Goal: Task Accomplishment & Management: Use online tool/utility

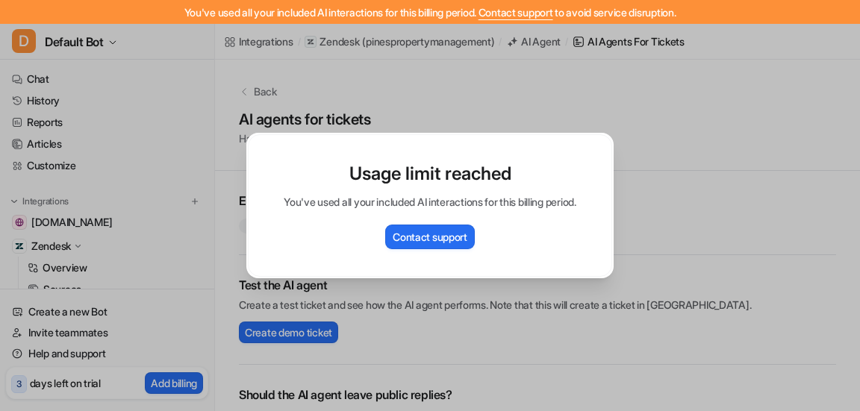
click at [586, 99] on div "Usage limit reached You've used all your included AI interactions for this bill…" at bounding box center [429, 205] width 391 height 411
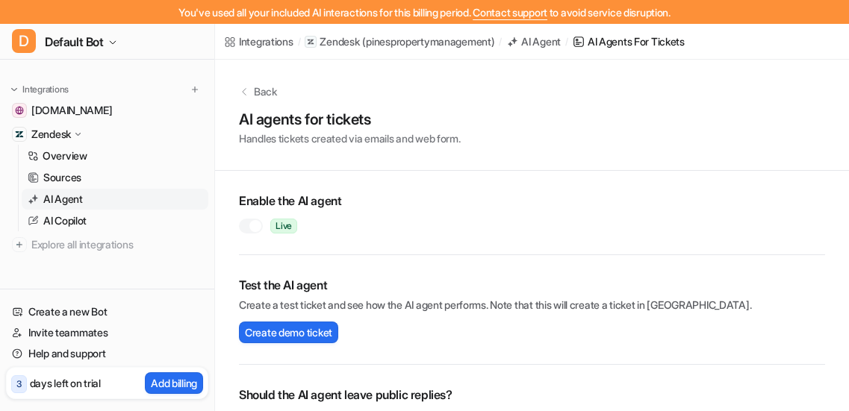
scroll to position [120, 0]
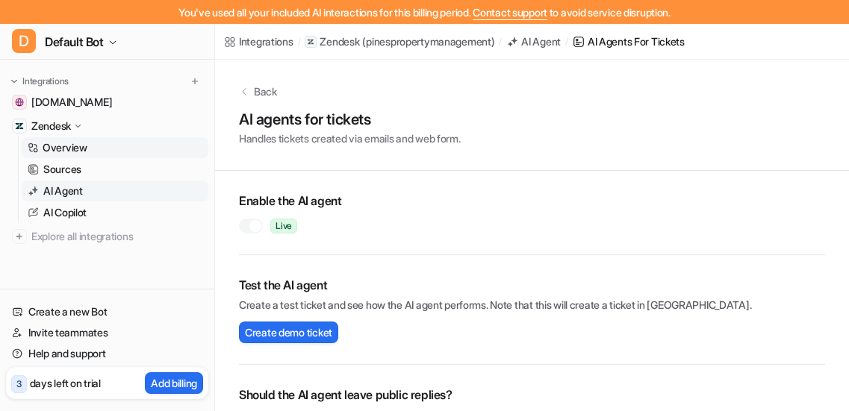
click at [99, 149] on link "Overview" at bounding box center [115, 147] width 187 height 21
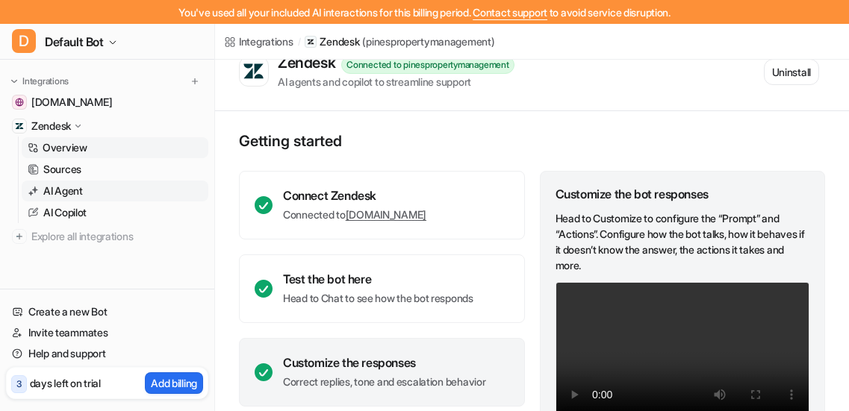
scroll to position [20, 0]
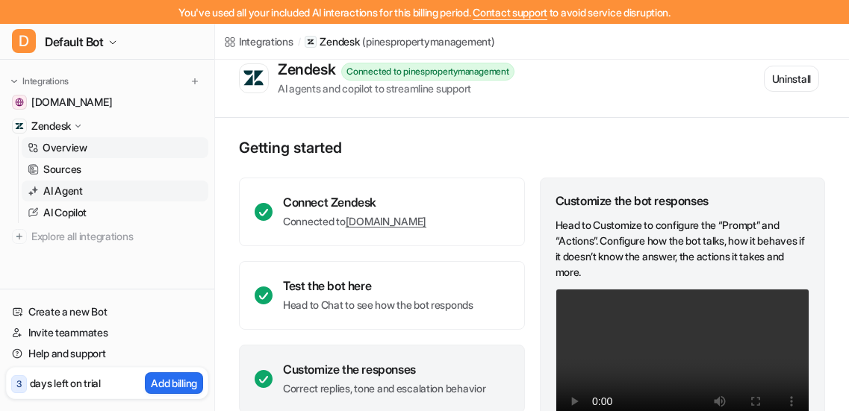
click at [125, 190] on link "AI Agent" at bounding box center [115, 191] width 187 height 21
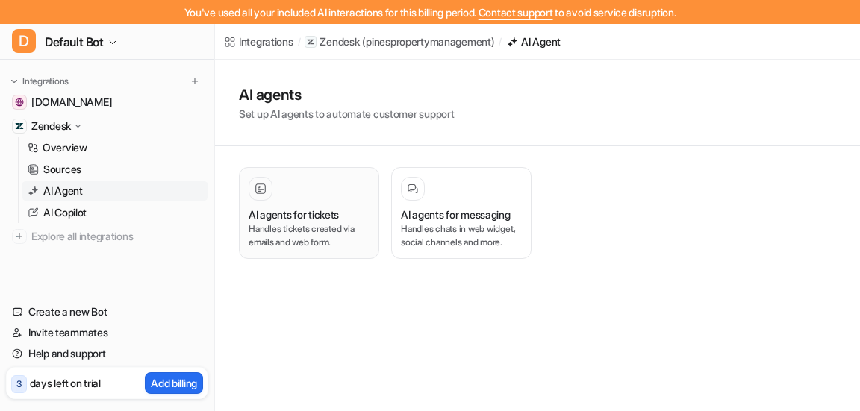
click at [327, 211] on h3 "AI agents for tickets" at bounding box center [294, 215] width 90 height 16
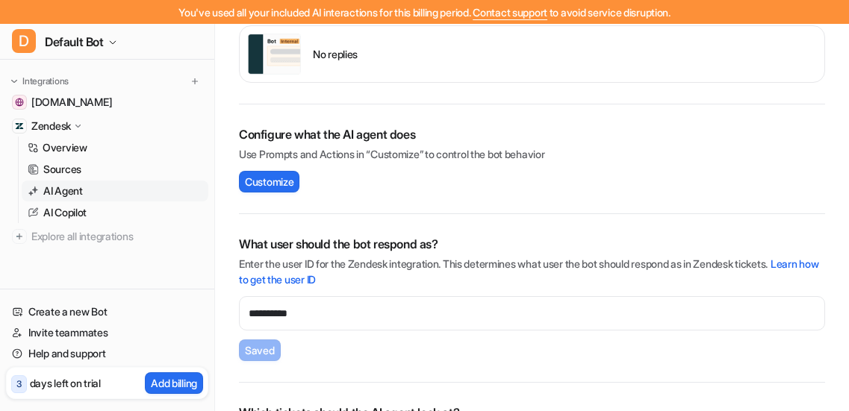
scroll to position [520, 0]
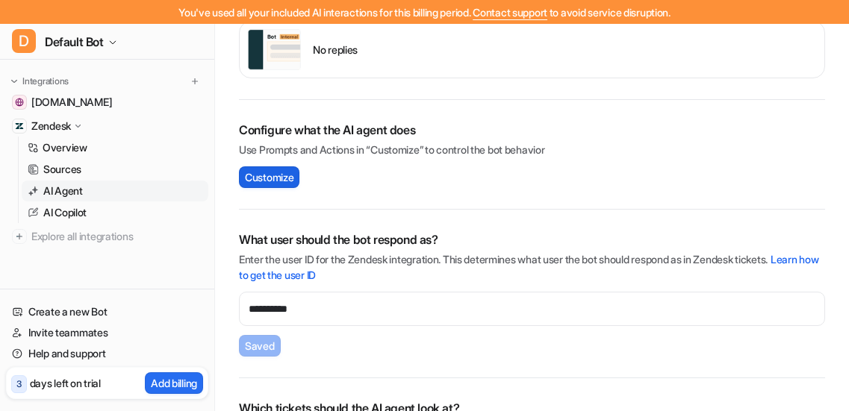
click at [281, 175] on span "Customize" at bounding box center [269, 177] width 49 height 16
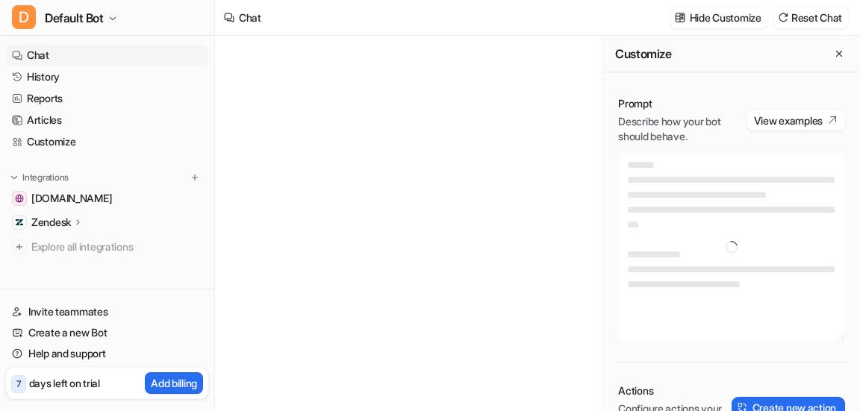
type textarea "**********"
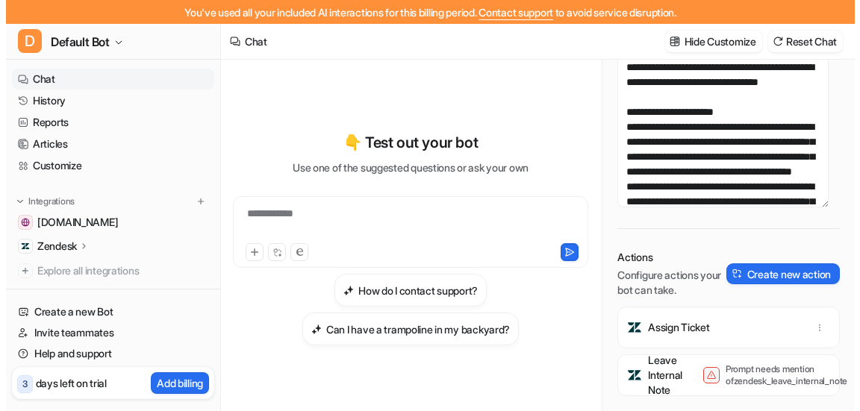
scroll to position [175, 0]
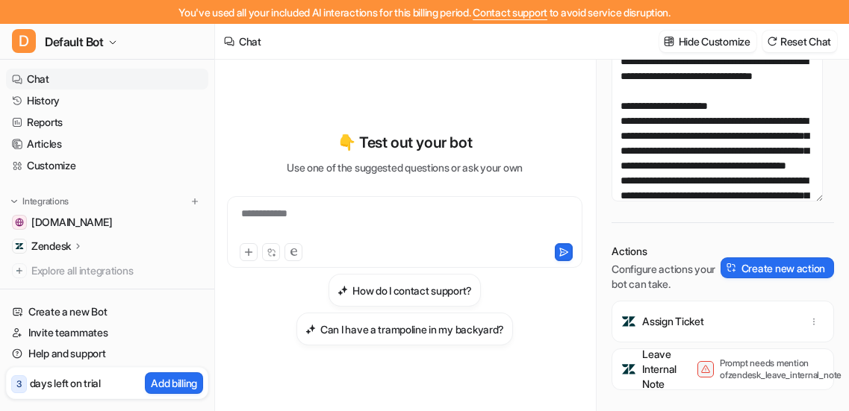
click at [807, 362] on p "Prompt needs mention of zendesk_leave_internal_note" at bounding box center [779, 370] width 119 height 24
click at [667, 349] on p "Leave Internal Note" at bounding box center [659, 369] width 34 height 45
click at [761, 373] on div "Leave Internal Note Prompt needs mention of zendesk_leave_internal_note" at bounding box center [722, 370] width 209 height 42
click at [641, 348] on div "Leave Internal Note" at bounding box center [641, 369] width 40 height 45
click at [736, 258] on button "Create new action" at bounding box center [776, 268] width 113 height 21
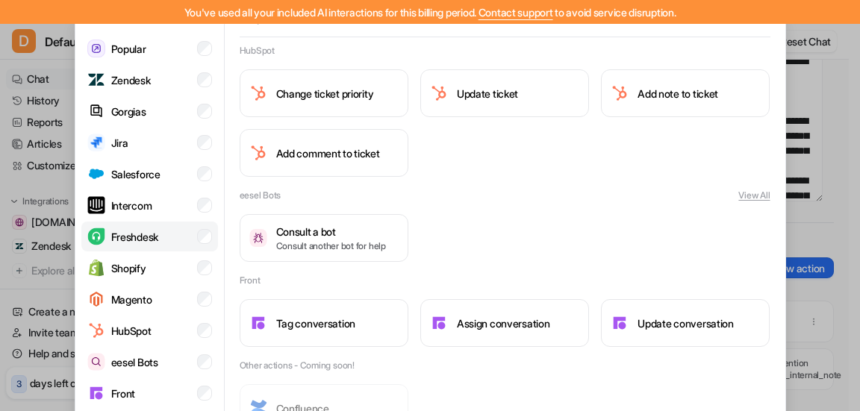
scroll to position [0, 0]
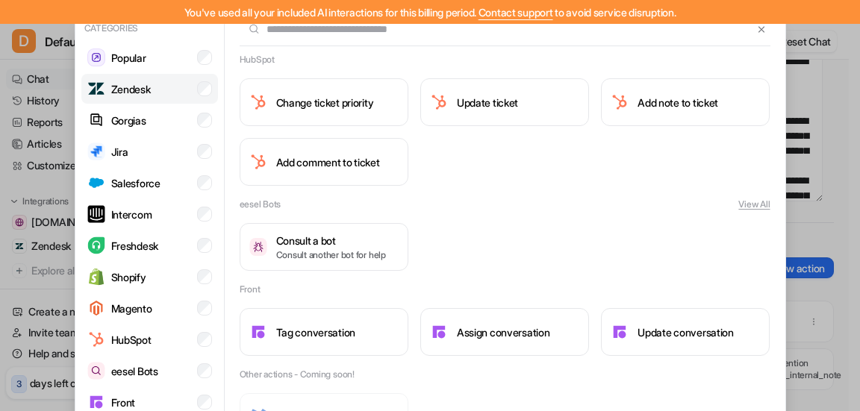
click at [131, 88] on p "Zendesk" at bounding box center [131, 89] width 40 height 16
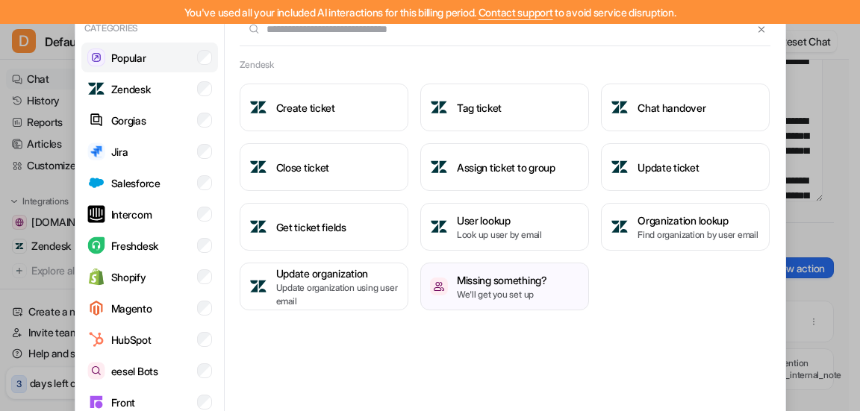
click at [146, 57] on li "Popular" at bounding box center [149, 58] width 137 height 30
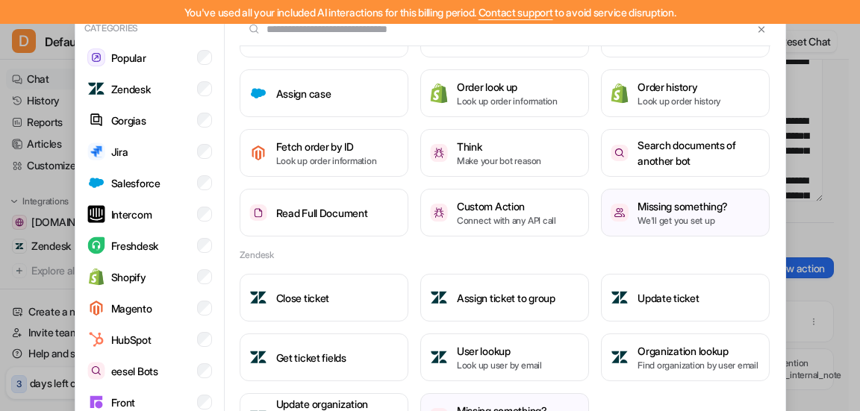
scroll to position [56, 0]
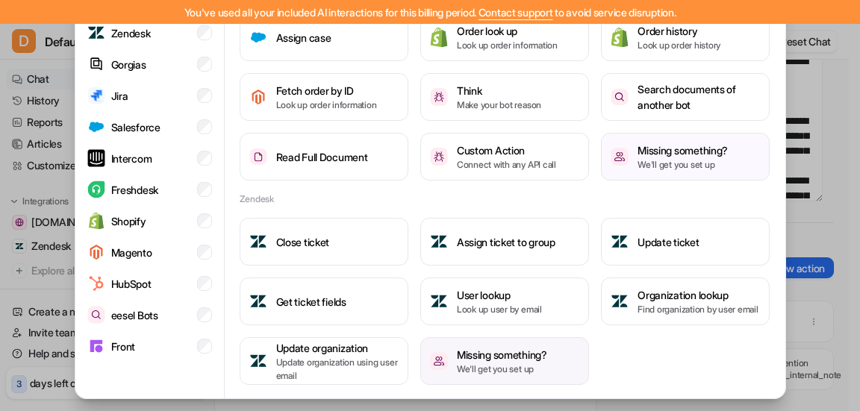
click at [483, 350] on h3 "Missing something?" at bounding box center [502, 355] width 90 height 16
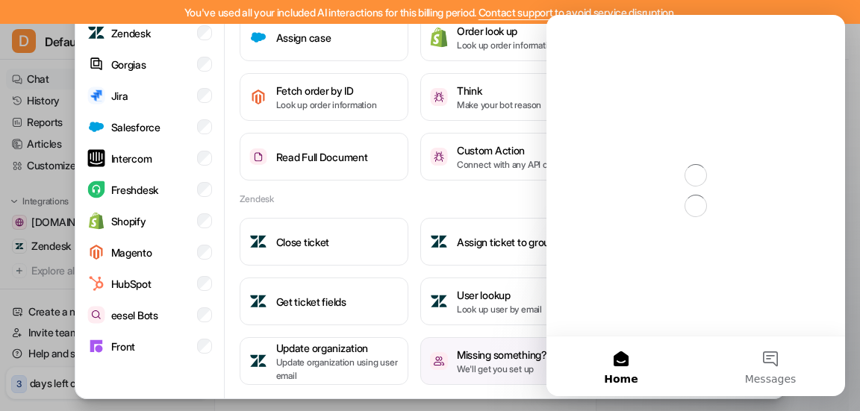
scroll to position [0, 0]
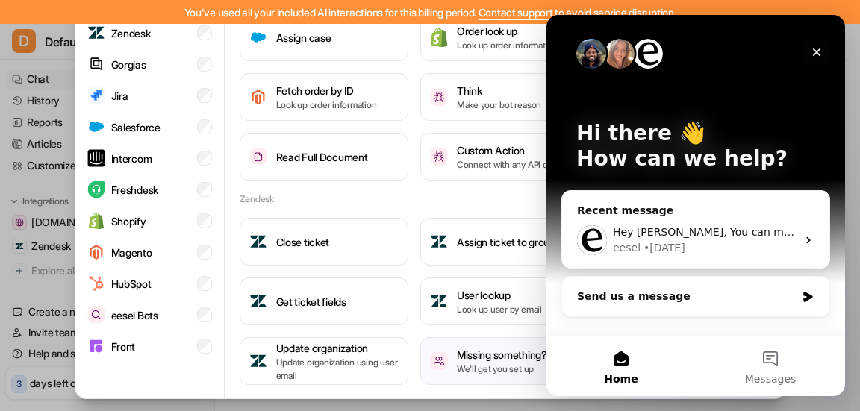
click at [815, 54] on icon "Close" at bounding box center [817, 53] width 8 height 8
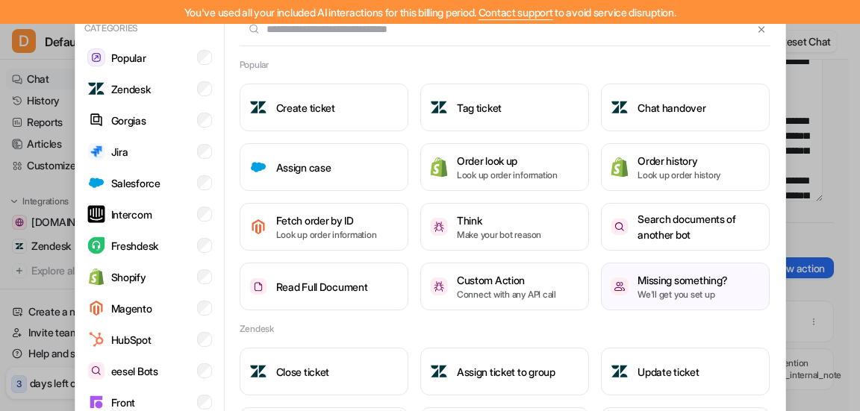
click at [375, 37] on input "text" at bounding box center [497, 29] width 514 height 33
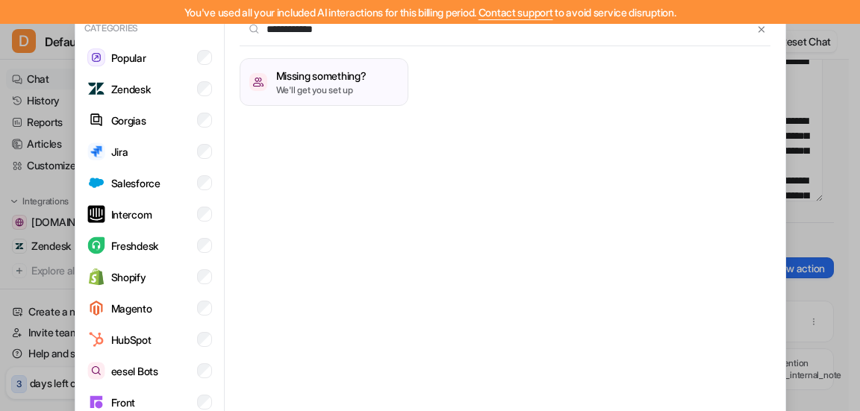
type input "**********"
click at [756, 32] on img at bounding box center [761, 29] width 10 height 11
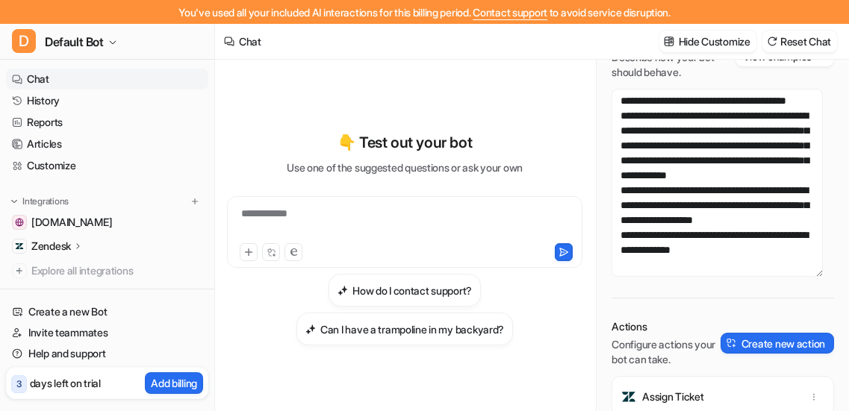
scroll to position [314, 0]
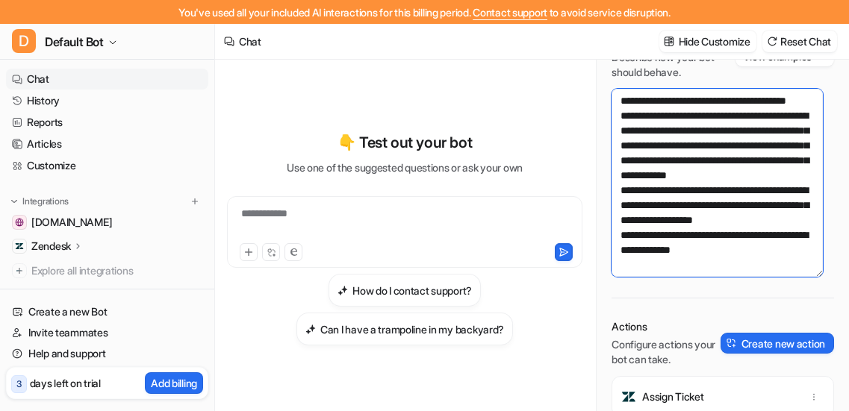
click at [773, 246] on textarea "**********" at bounding box center [716, 183] width 211 height 188
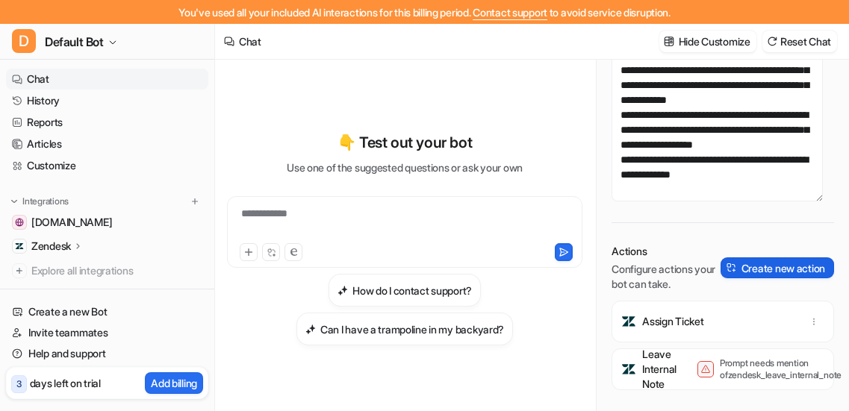
click at [738, 258] on button "Create new action" at bounding box center [776, 268] width 113 height 21
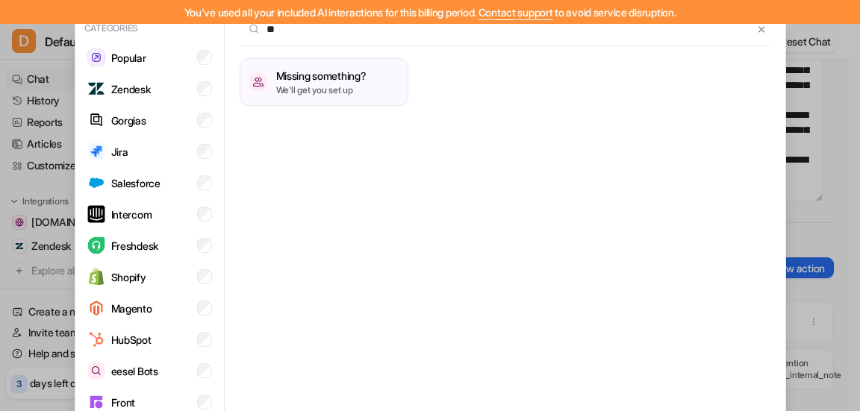
type input "*"
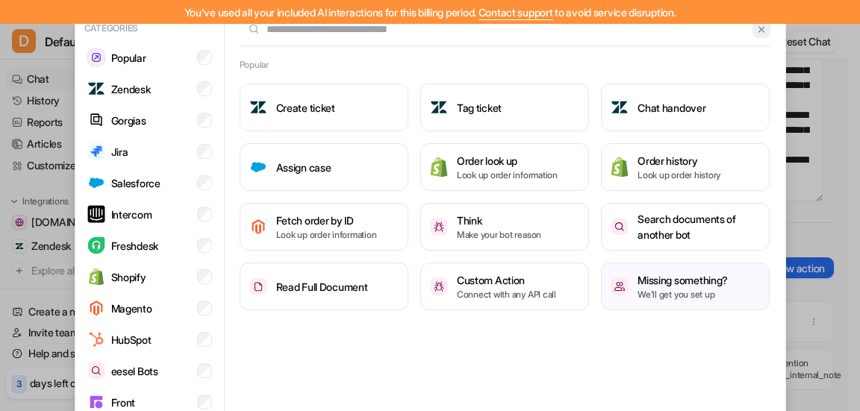
click at [756, 28] on img at bounding box center [761, 29] width 10 height 11
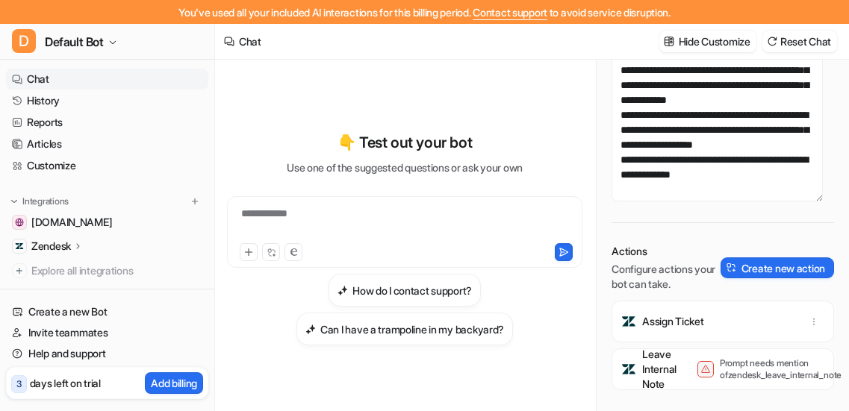
scroll to position [0, 0]
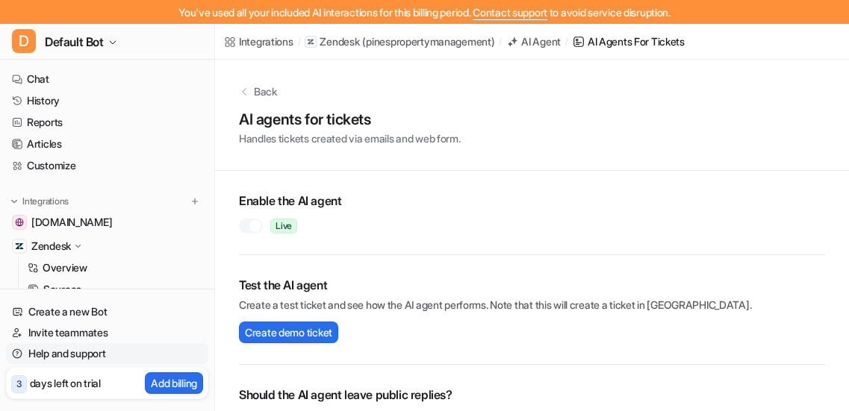
click at [60, 350] on link "Help and support" at bounding box center [107, 353] width 202 height 21
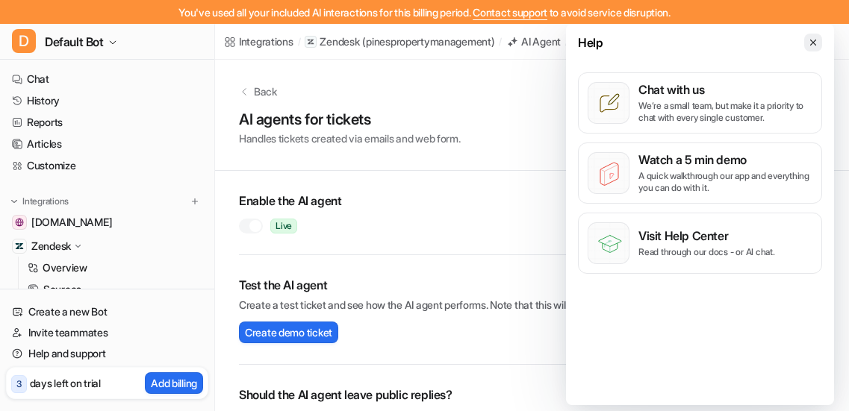
click at [813, 44] on icon at bounding box center [813, 42] width 10 height 10
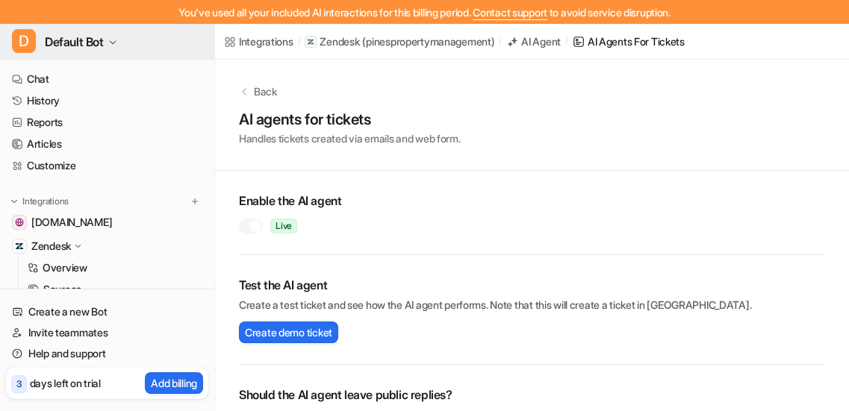
click at [83, 38] on span "Default Bot" at bounding box center [74, 41] width 59 height 21
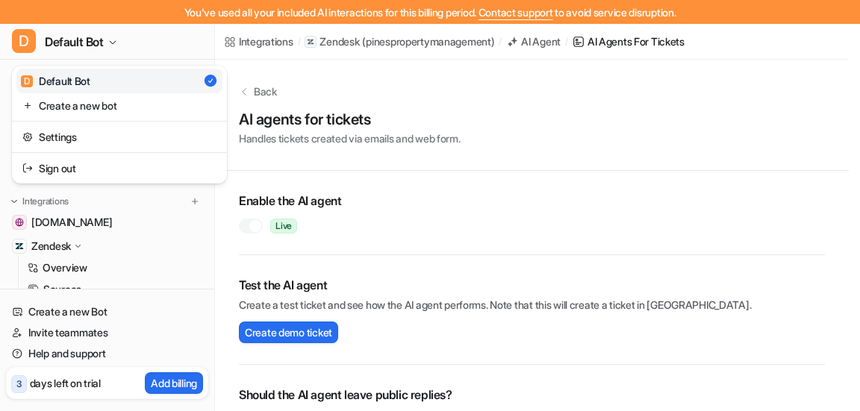
click at [683, 152] on div "You've used all your included AI interactions for this billing period. Contact …" at bounding box center [424, 205] width 849 height 411
